Goal: Task Accomplishment & Management: Manage account settings

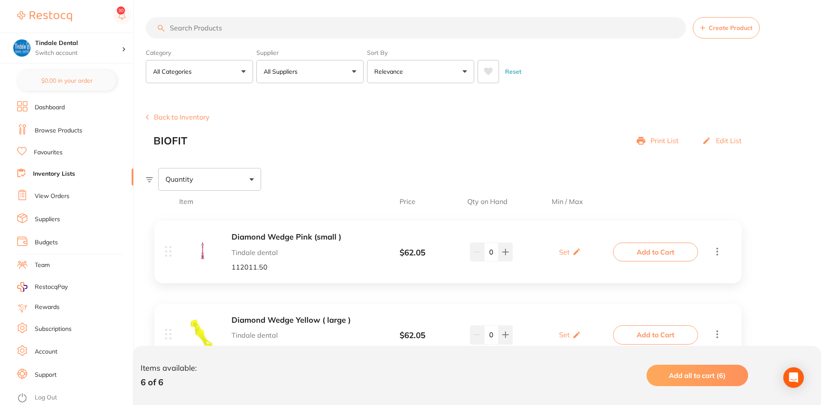
click at [62, 176] on link "Inventory Lists" at bounding box center [54, 174] width 42 height 9
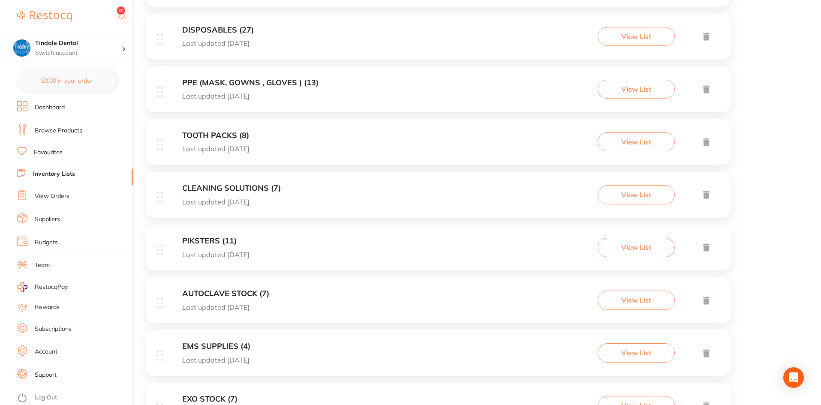
scroll to position [343, 0]
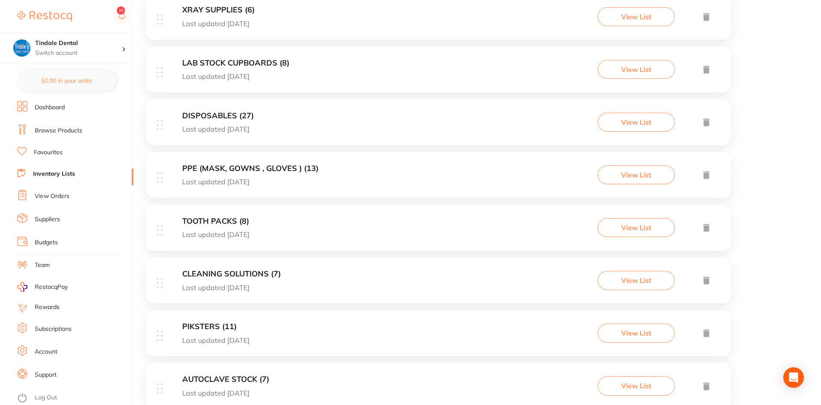
click at [233, 111] on h3 "DISPOSABLES (27)" at bounding box center [218, 115] width 72 height 9
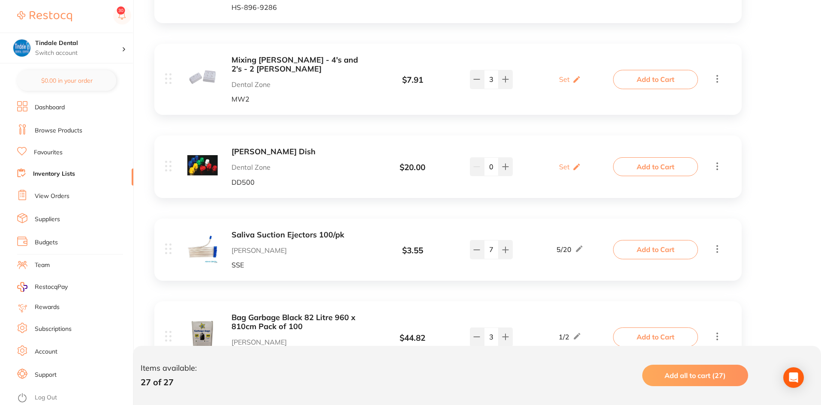
scroll to position [1372, 0]
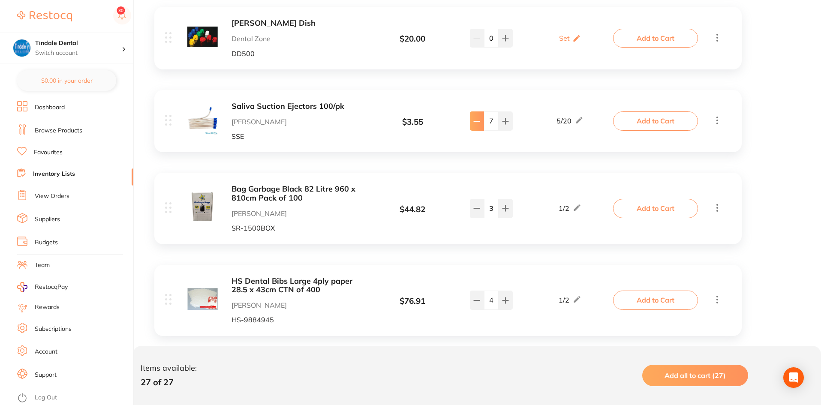
click at [480, 111] on button at bounding box center [477, 120] width 14 height 19
type input "6"
click at [57, 171] on link "Inventory Lists" at bounding box center [54, 174] width 42 height 9
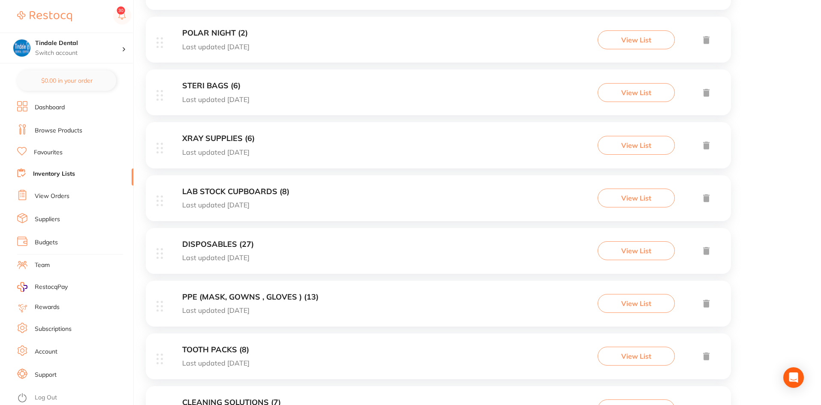
scroll to position [257, 0]
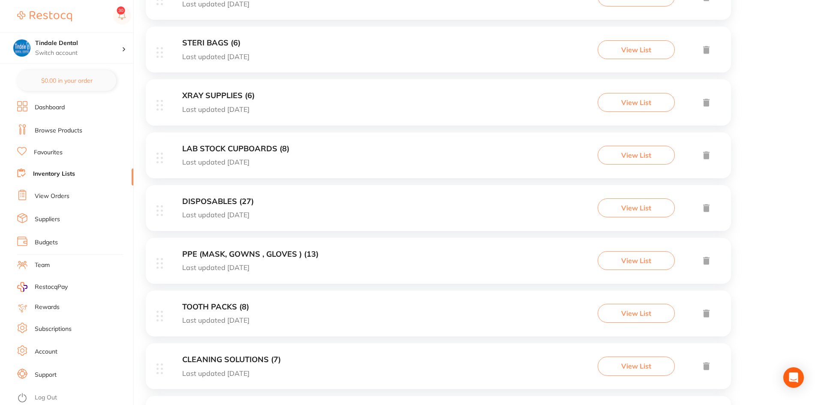
click at [229, 305] on h3 "TOOTH PACKS (8)" at bounding box center [215, 307] width 67 height 9
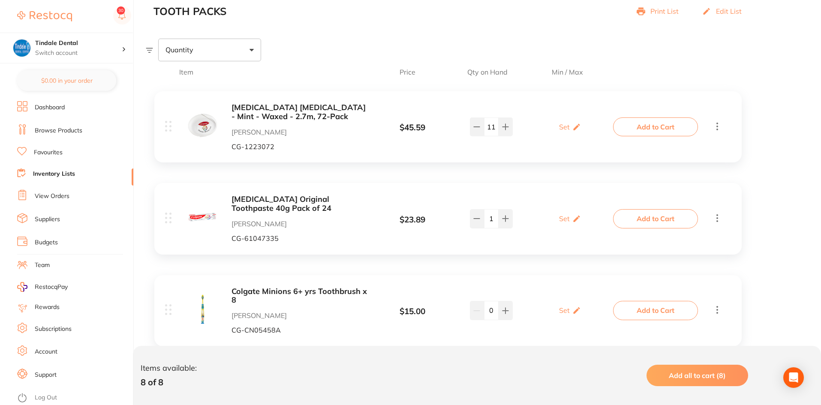
scroll to position [171, 0]
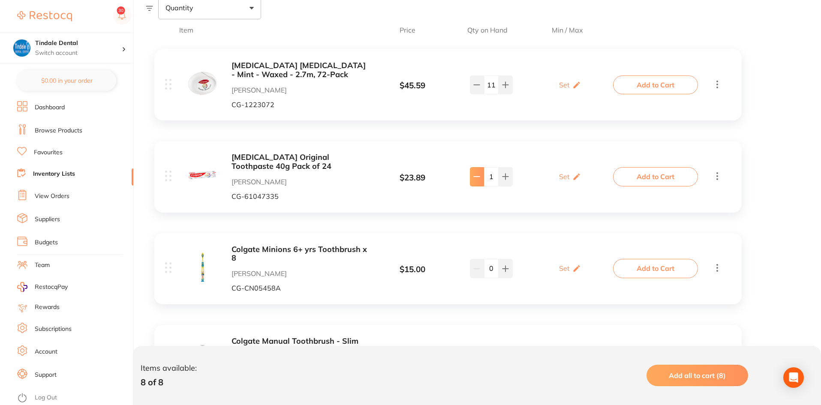
click at [478, 181] on button at bounding box center [477, 176] width 14 height 19
type input "0"
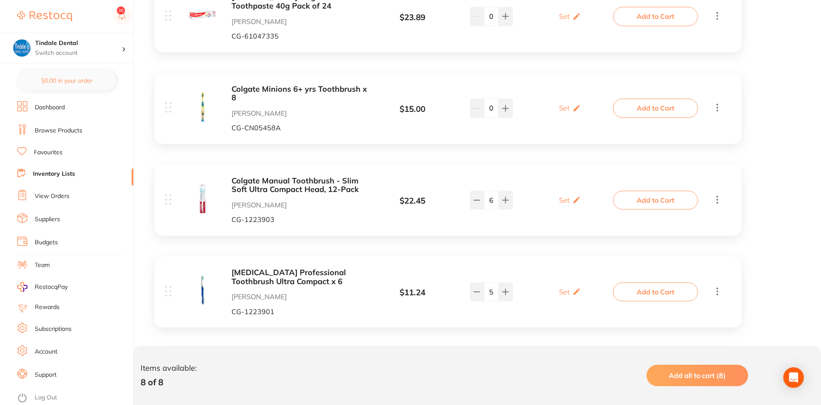
scroll to position [386, 0]
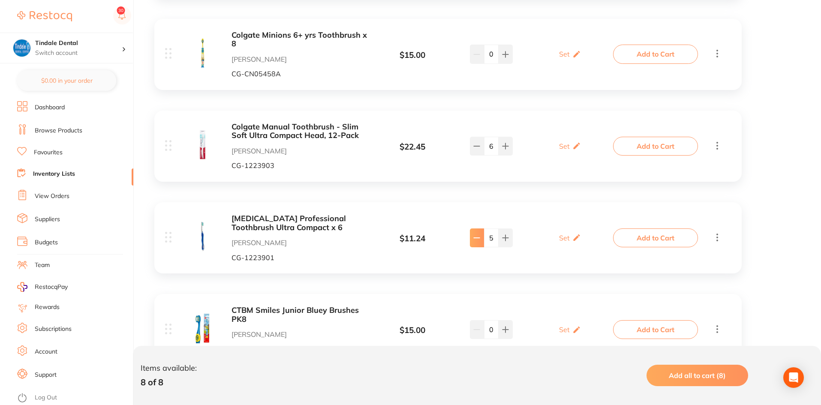
click at [480, 233] on button at bounding box center [477, 237] width 14 height 19
type input "4"
click at [46, 170] on link "Inventory Lists" at bounding box center [54, 174] width 42 height 9
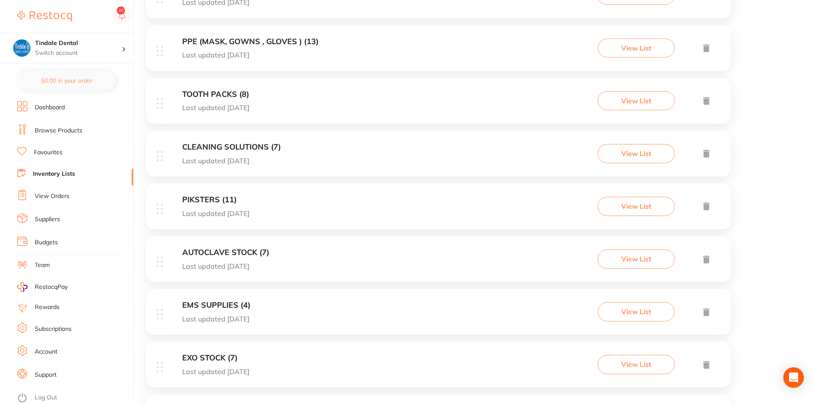
scroll to position [471, 0]
click at [245, 252] on h3 "AUTOCLAVE STOCK (7)" at bounding box center [225, 250] width 87 height 9
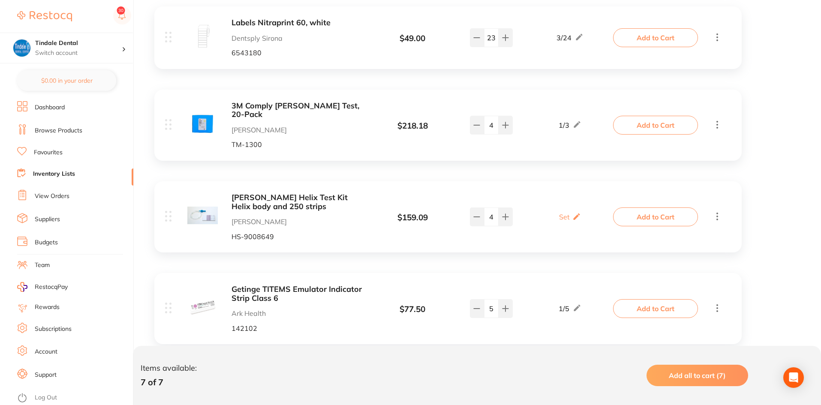
scroll to position [257, 0]
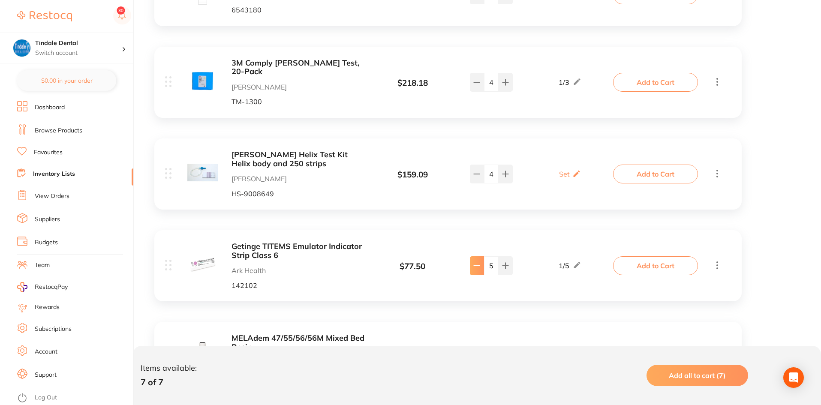
click at [477, 261] on button at bounding box center [477, 265] width 14 height 19
type input "4"
click at [65, 173] on link "Inventory Lists" at bounding box center [54, 174] width 42 height 9
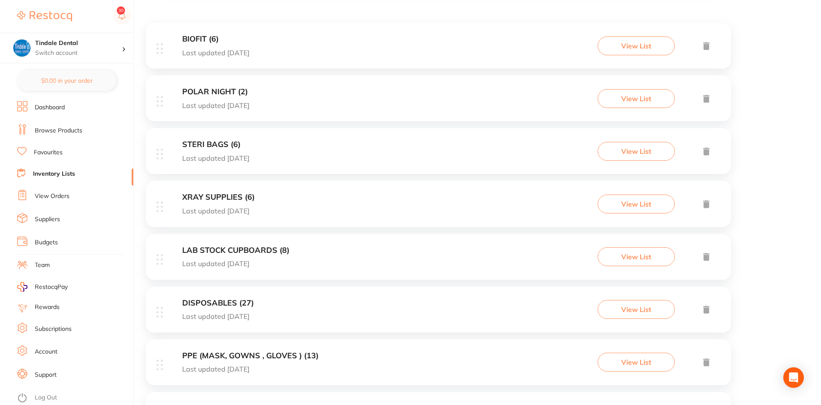
scroll to position [171, 0]
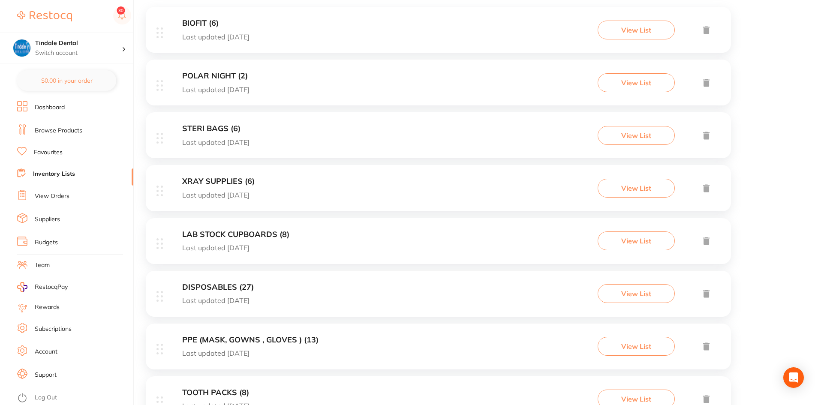
click at [255, 231] on h3 "LAB STOCK CUPBOARDS (8)" at bounding box center [235, 234] width 107 height 9
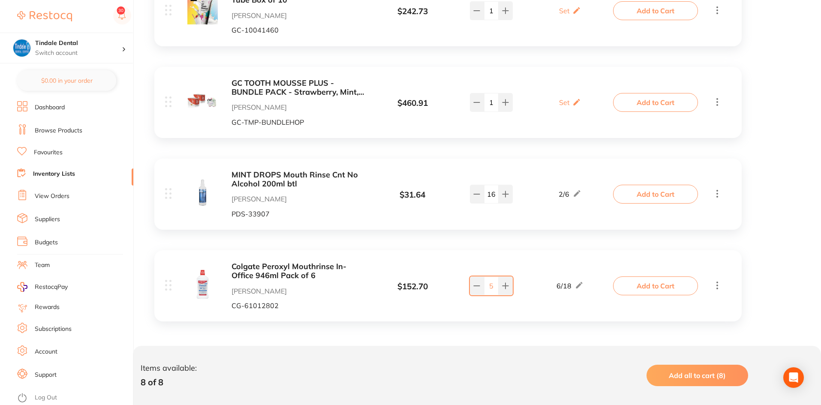
scroll to position [600, 0]
click at [60, 173] on link "Inventory Lists" at bounding box center [54, 174] width 42 height 9
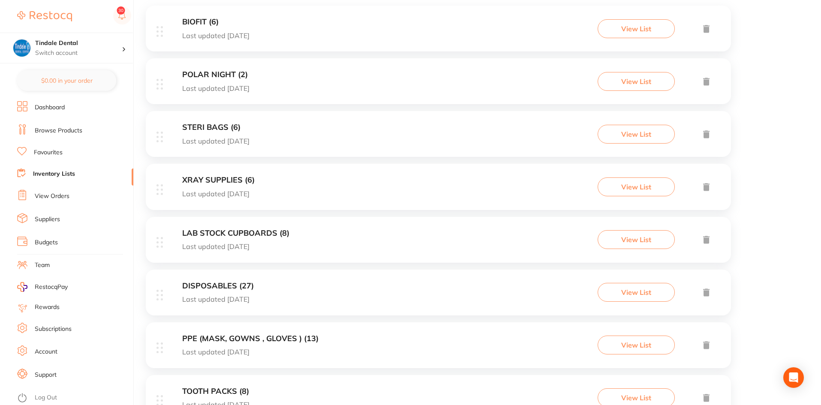
scroll to position [214, 0]
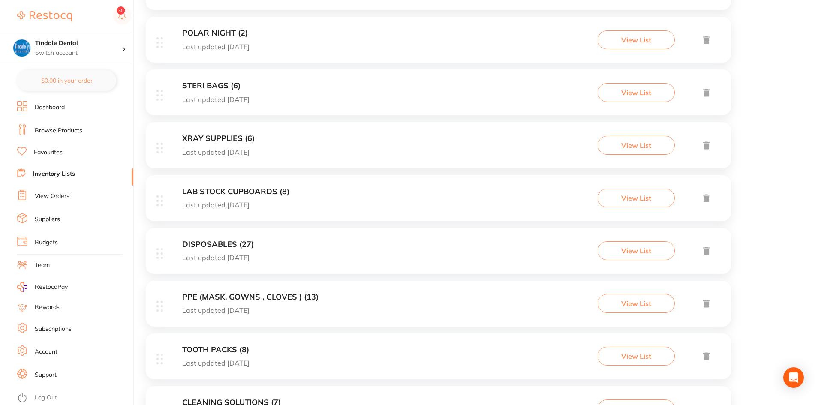
click at [223, 244] on h3 "DISPOSABLES (27)" at bounding box center [218, 244] width 72 height 9
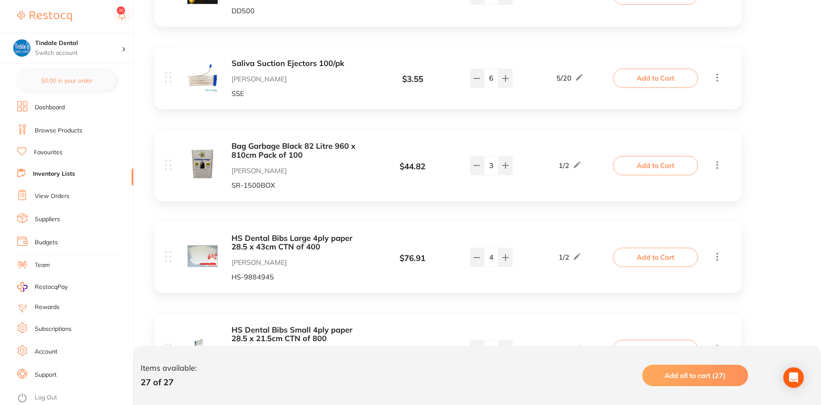
scroll to position [1629, 0]
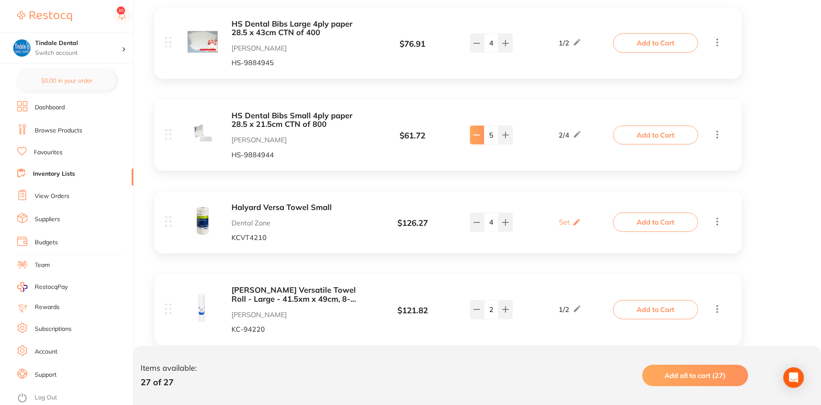
click at [470, 126] on button at bounding box center [477, 135] width 14 height 19
type input "4"
click at [474, 43] on icon at bounding box center [477, 43] width 6 height 0
type input "3"
click at [48, 174] on link "Inventory Lists" at bounding box center [54, 174] width 42 height 9
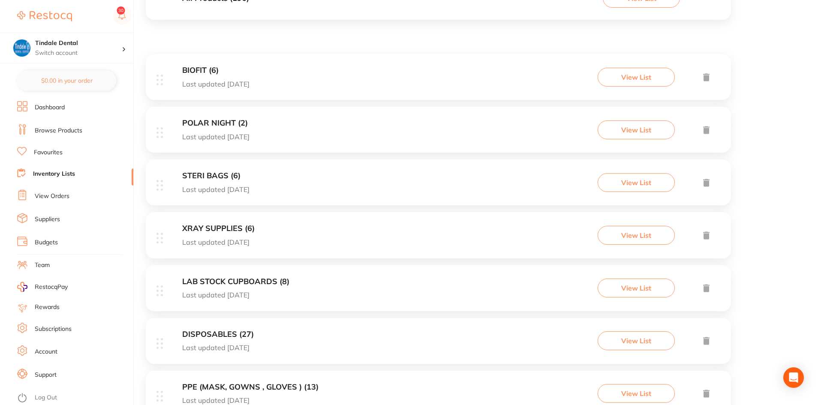
scroll to position [129, 0]
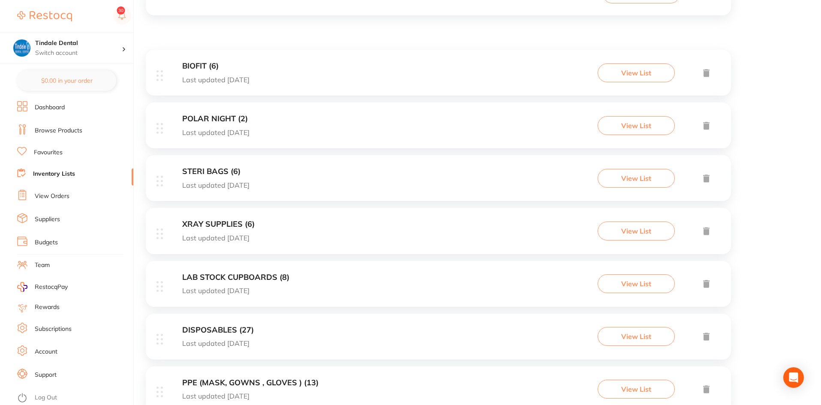
click at [210, 168] on h3 "STERI BAGS (6)" at bounding box center [215, 171] width 67 height 9
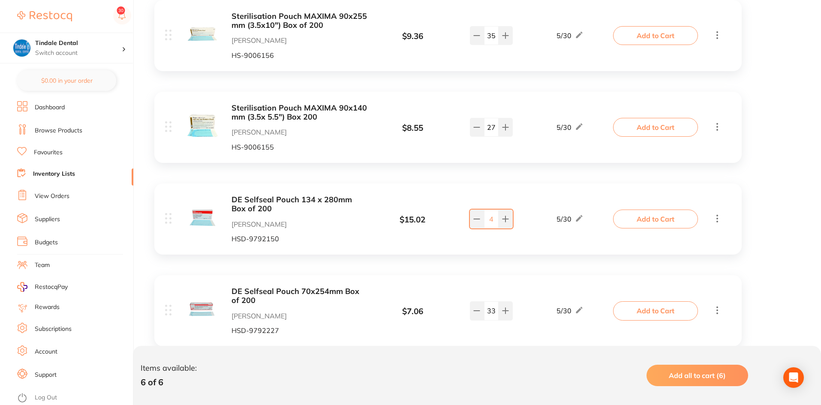
scroll to position [421, 0]
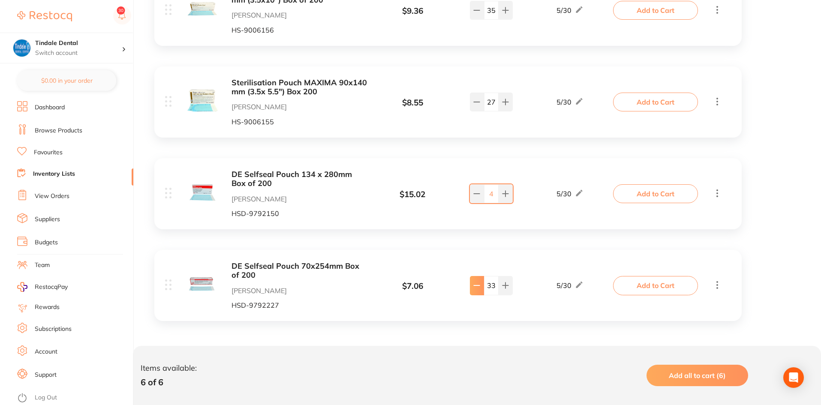
click at [475, 287] on icon at bounding box center [476, 285] width 7 height 7
type input "32"
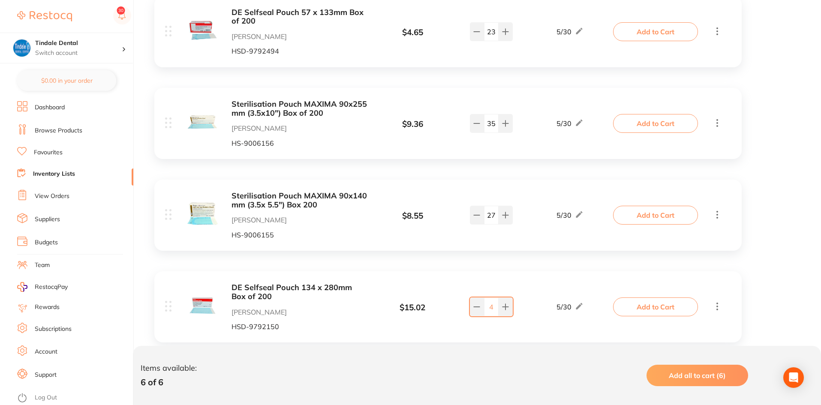
scroll to position [292, 0]
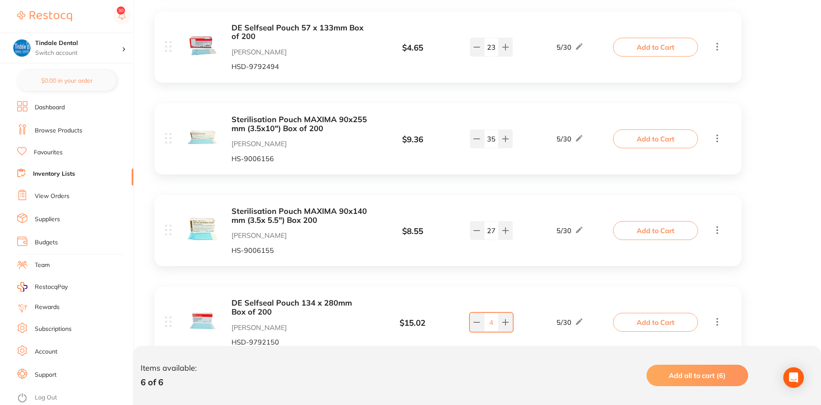
click at [466, 48] on div "23" at bounding box center [490, 47] width 67 height 19
click at [469, 48] on div "23" at bounding box center [490, 47] width 67 height 19
click at [472, 51] on button at bounding box center [477, 47] width 14 height 19
type input "22"
click at [481, 231] on button at bounding box center [477, 230] width 14 height 19
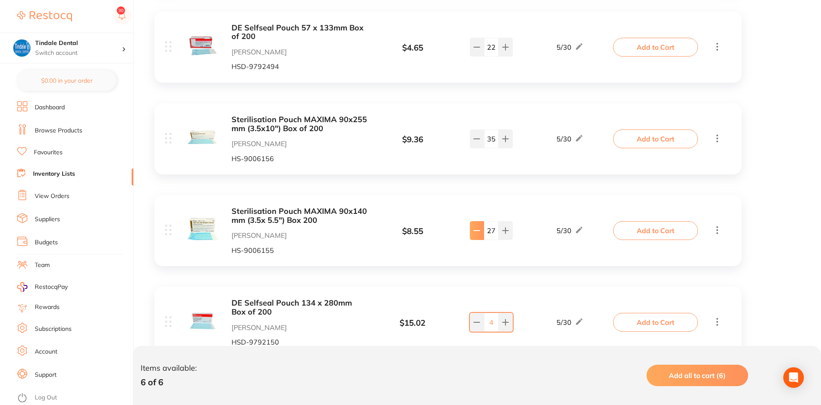
type input "26"
click at [60, 174] on link "Inventory Lists" at bounding box center [54, 174] width 42 height 9
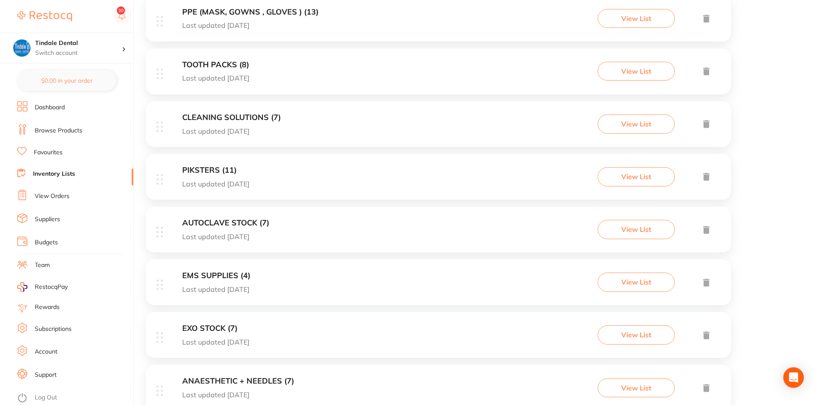
scroll to position [514, 0]
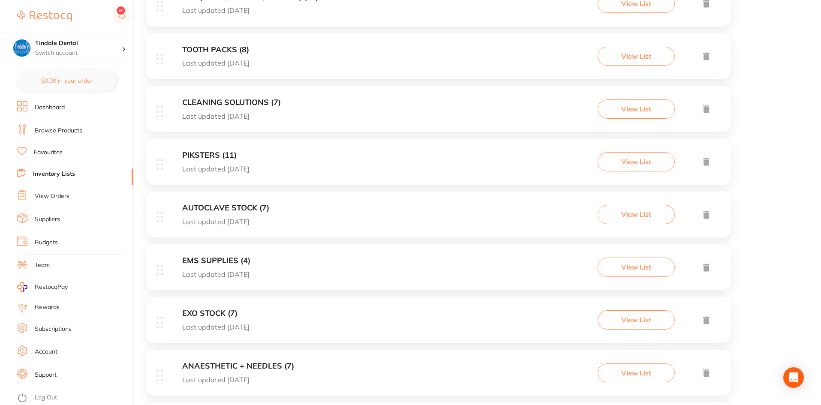
click at [211, 363] on h3 "ANAESTHETIC + NEEDLES (7)" at bounding box center [238, 366] width 112 height 9
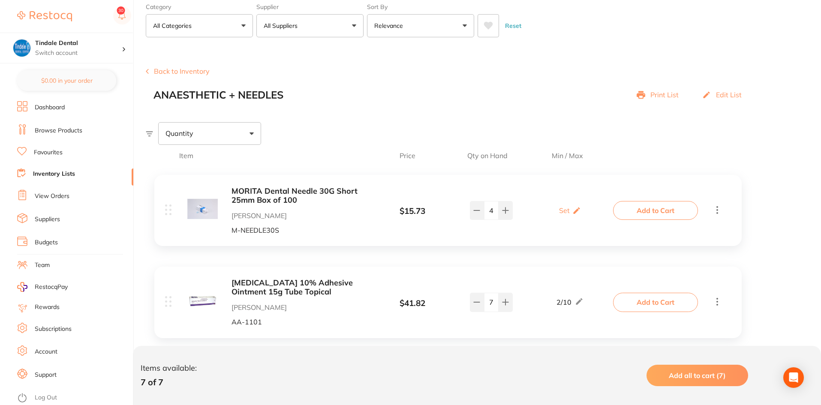
scroll to position [129, 0]
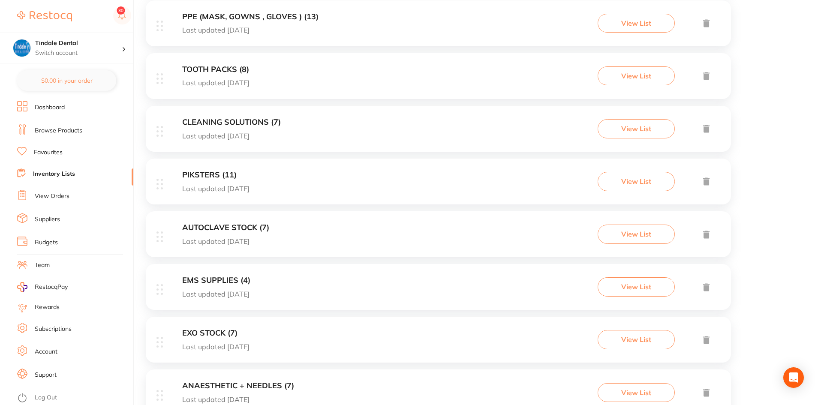
scroll to position [634, 0]
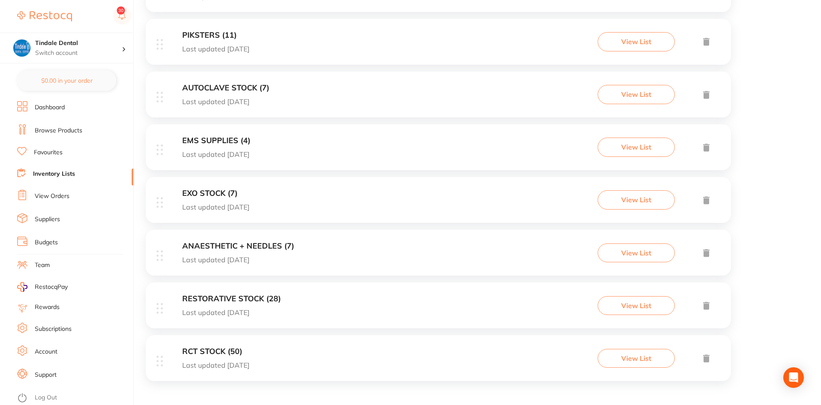
click at [212, 350] on h3 "RCT STOCK (50)" at bounding box center [215, 351] width 67 height 9
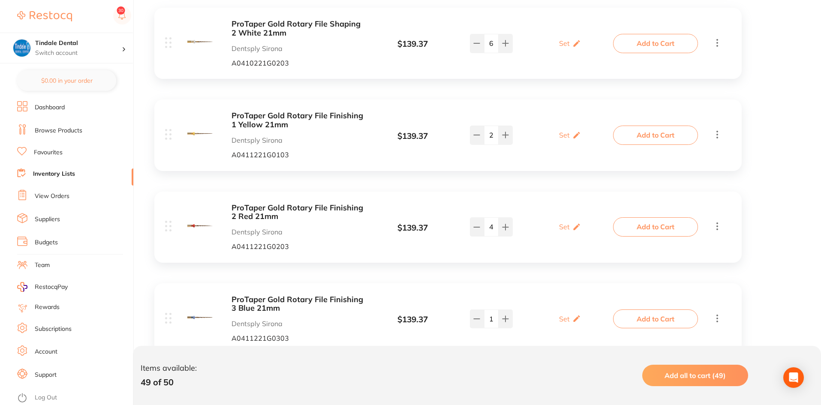
scroll to position [1029, 0]
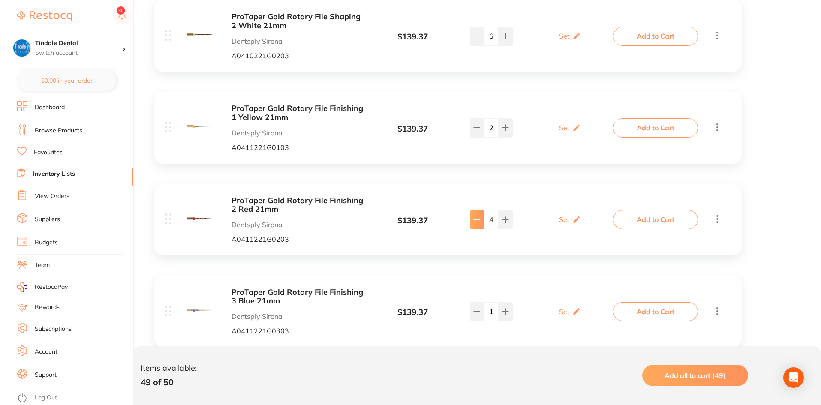
click at [477, 222] on icon at bounding box center [476, 219] width 7 height 7
type input "2"
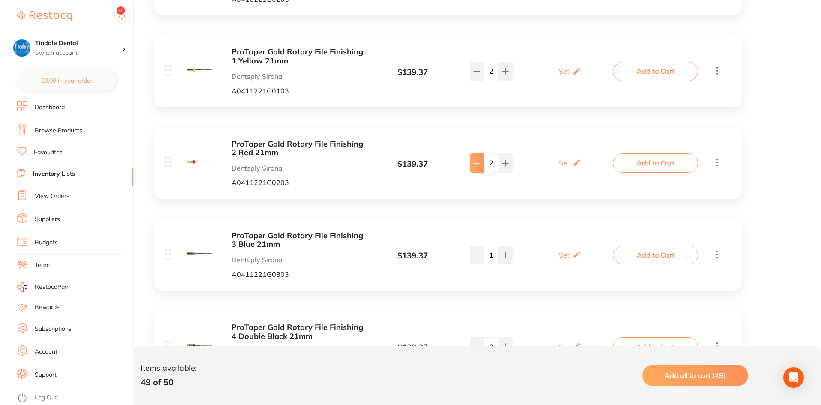
scroll to position [1114, 0]
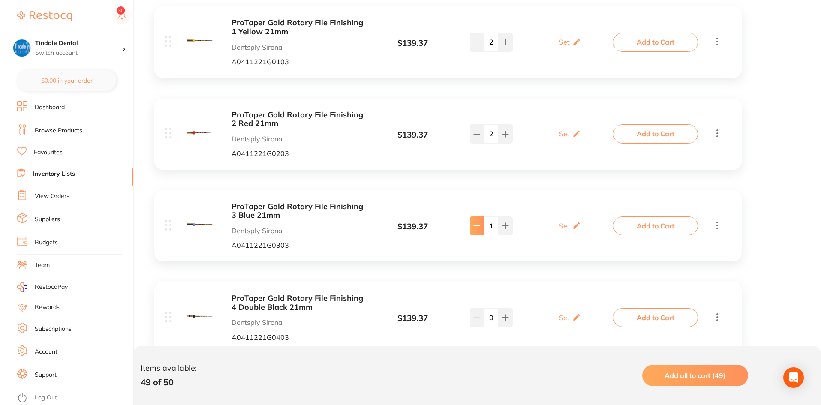
click at [476, 229] on icon at bounding box center [476, 225] width 7 height 7
type input "0"
